Goal: Check status: Check status

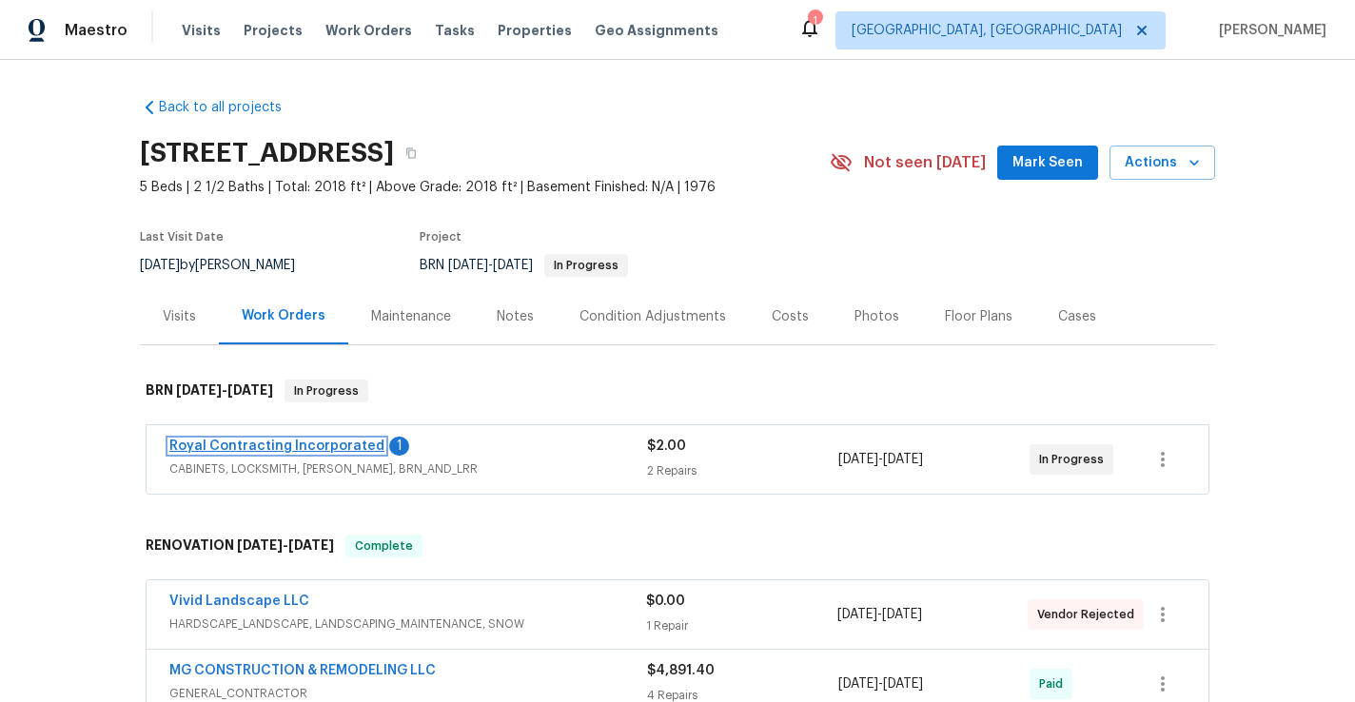
click at [287, 449] on link "Royal Contracting Incorporated" at bounding box center [276, 446] width 215 height 13
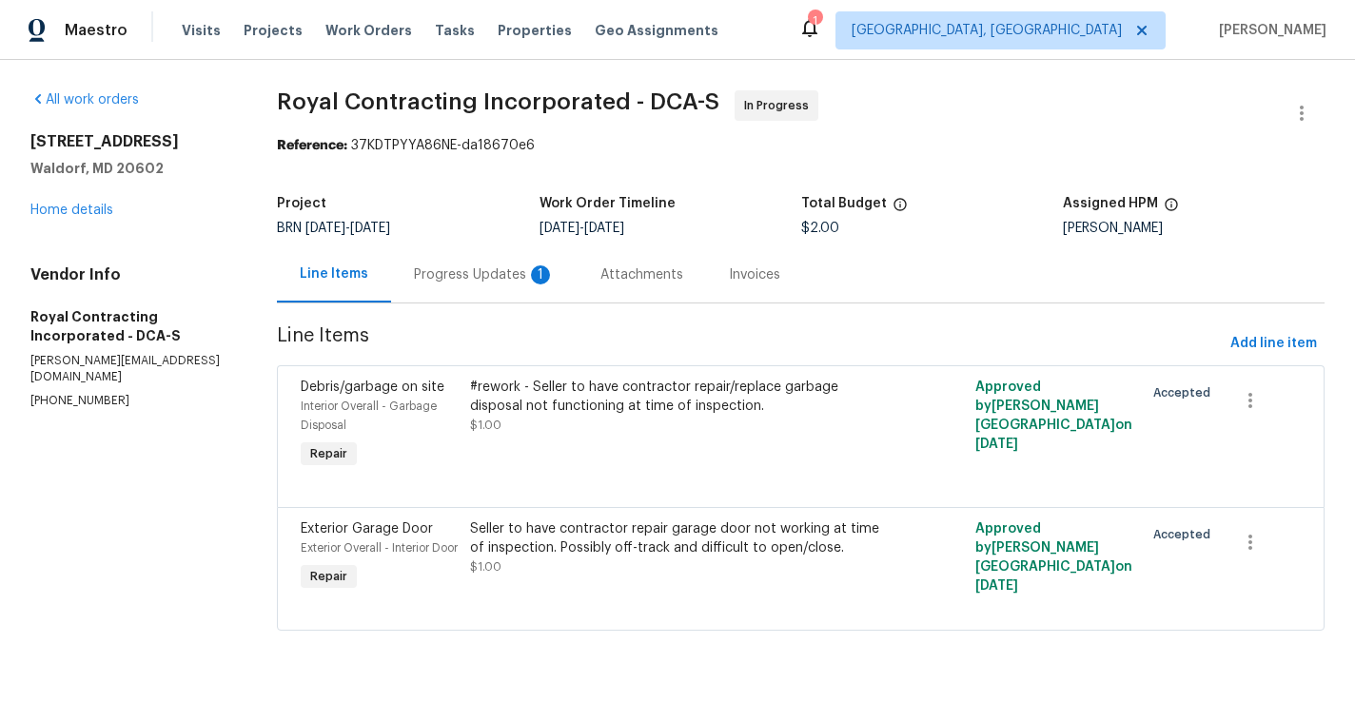
click at [480, 279] on div "Progress Updates 1" at bounding box center [484, 275] width 141 height 19
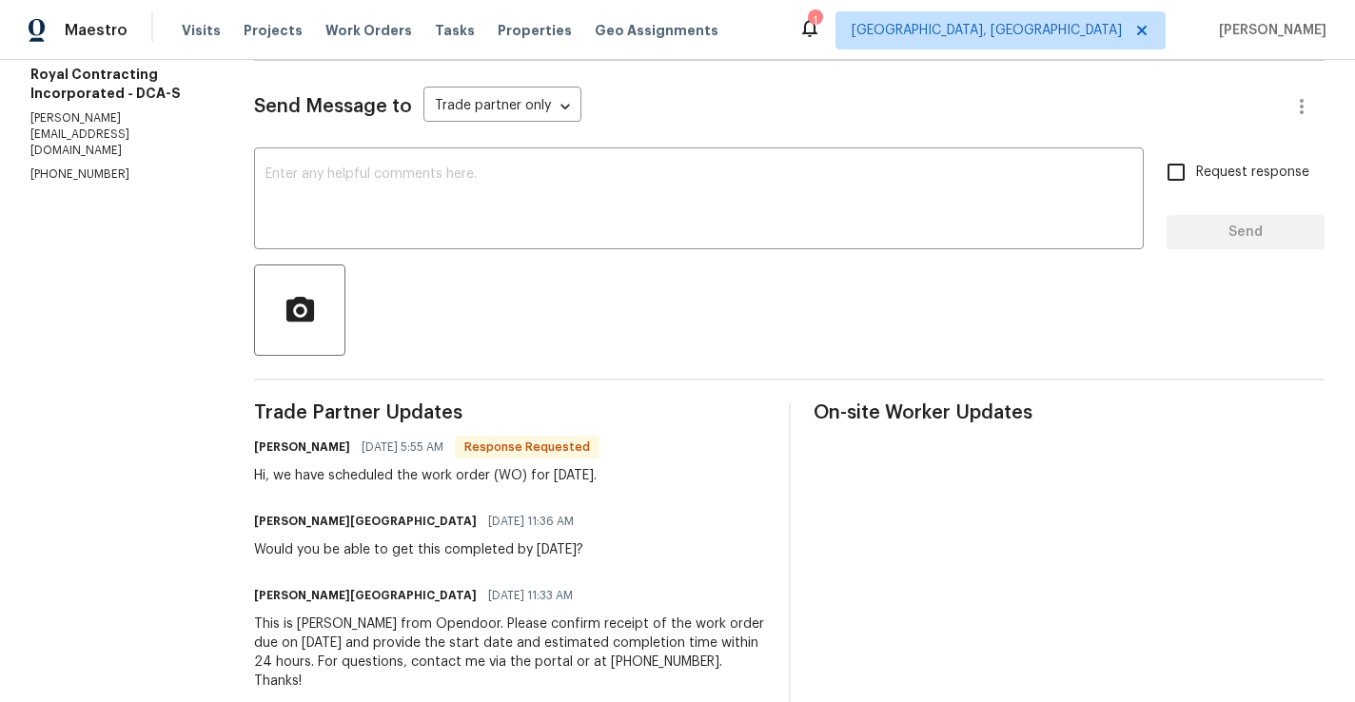
scroll to position [266, 0]
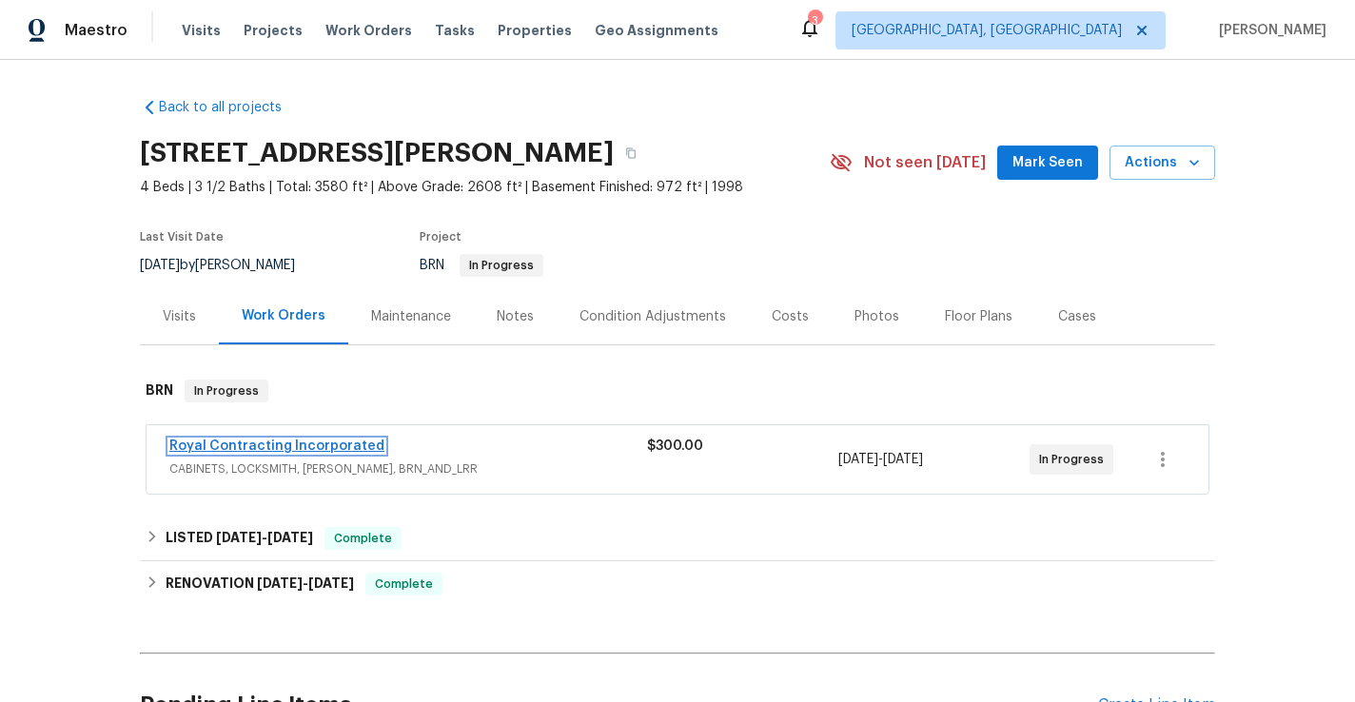
click at [351, 446] on link "Royal Contracting Incorporated" at bounding box center [276, 446] width 215 height 13
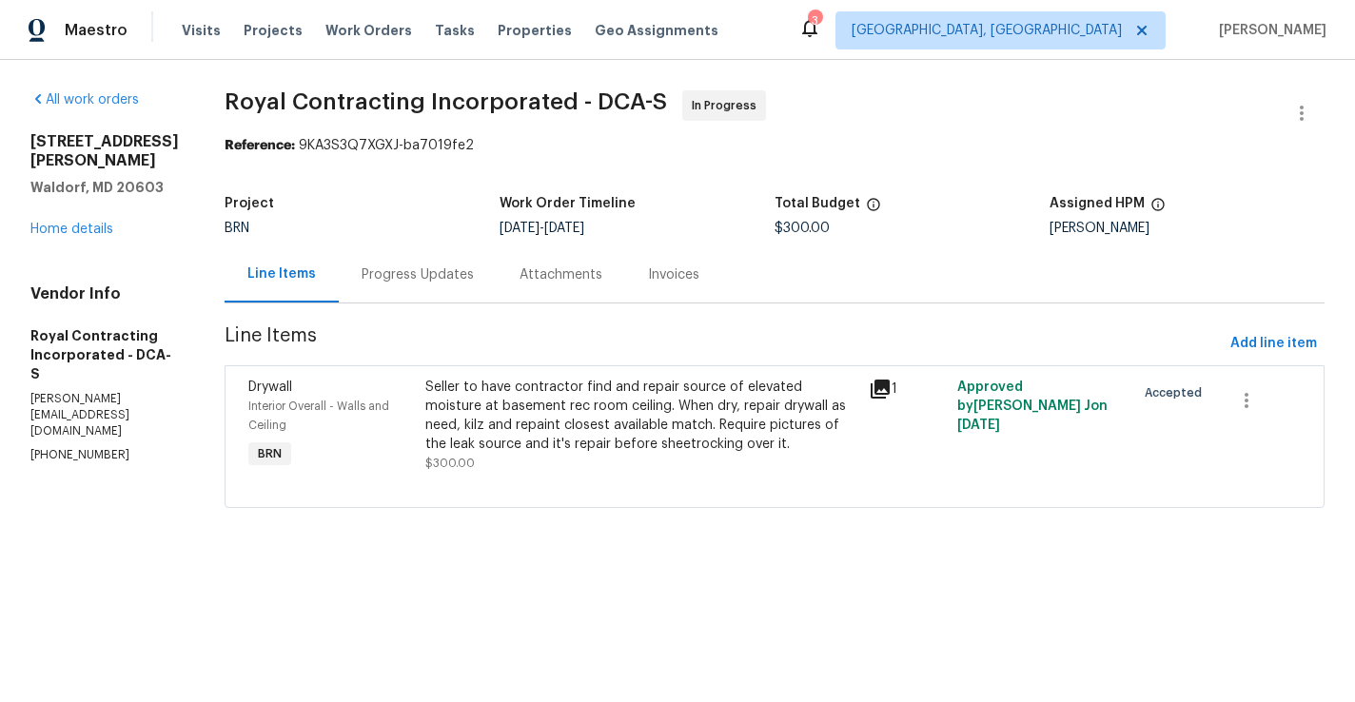
click at [437, 269] on div "Progress Updates" at bounding box center [418, 275] width 112 height 19
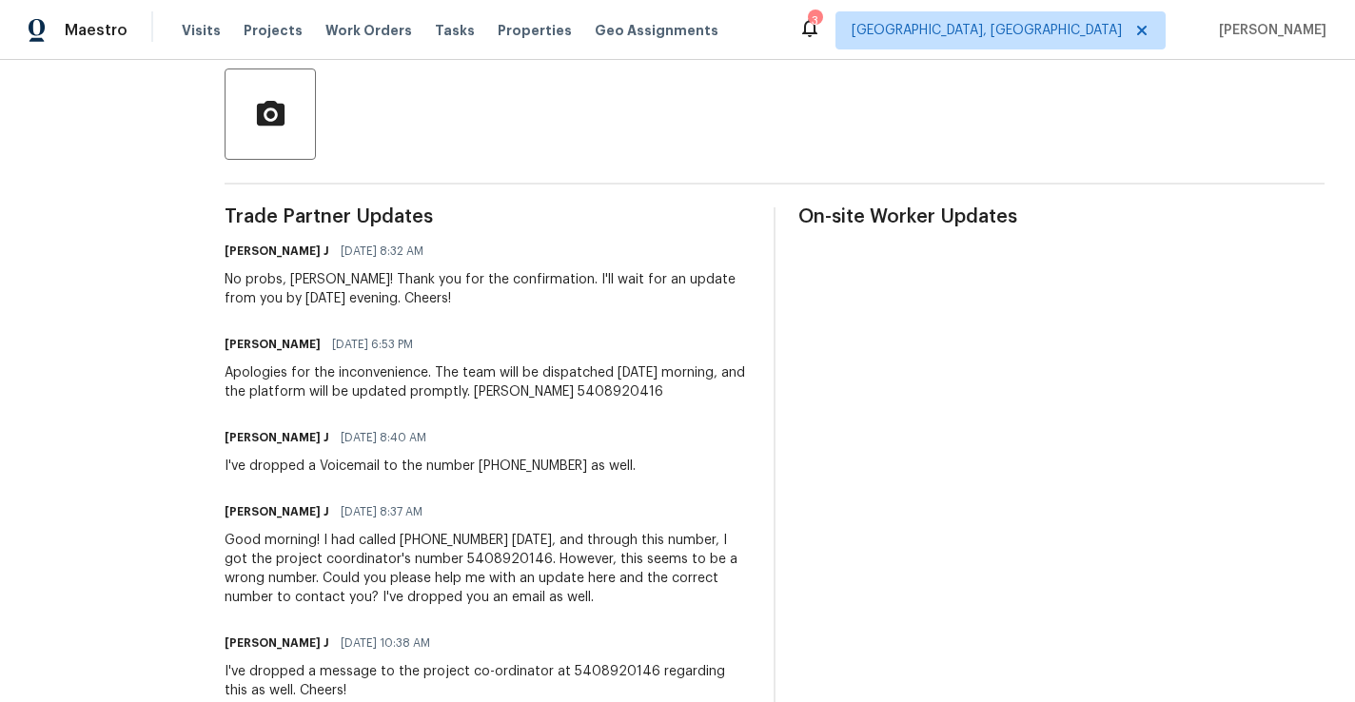
scroll to position [441, 0]
